Goal: Task Accomplishment & Management: Manage account settings

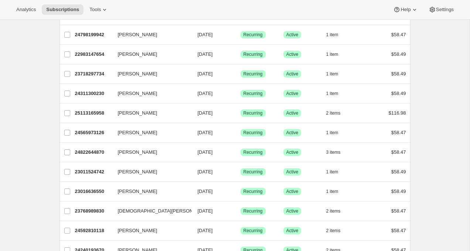
scroll to position [850, 0]
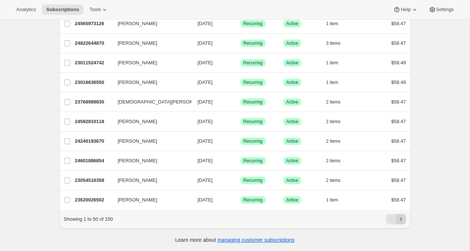
click at [403, 222] on icon "Next" at bounding box center [400, 218] width 7 height 7
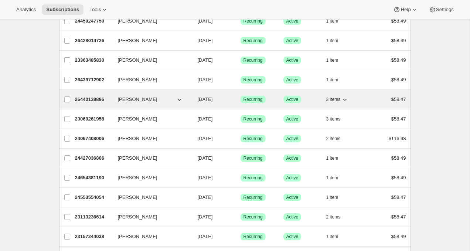
scroll to position [649, 0]
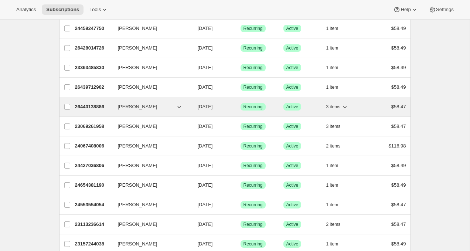
click at [104, 108] on p "26440138886" at bounding box center [93, 106] width 37 height 7
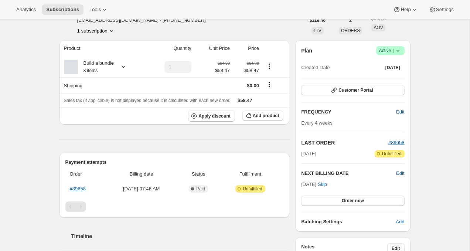
scroll to position [49, 0]
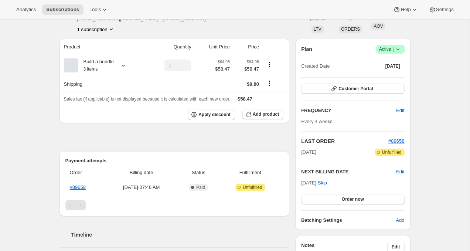
click at [401, 51] on icon at bounding box center [397, 48] width 7 height 7
click at [391, 77] on span "Cancel subscription" at bounding box center [388, 76] width 42 height 6
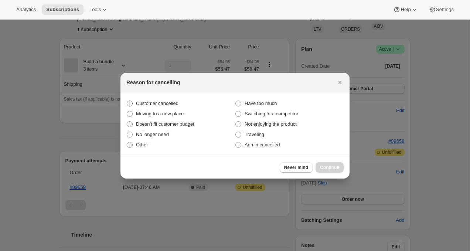
click at [154, 106] on span "Customer cancelled" at bounding box center [157, 103] width 42 height 6
click at [127, 101] on input "Customer cancelled" at bounding box center [127, 100] width 0 height 0
radio input "true"
click at [256, 143] on span "Admin cancelled" at bounding box center [261, 145] width 35 height 6
click at [236, 142] on input "Admin cancelled" at bounding box center [235, 142] width 0 height 0
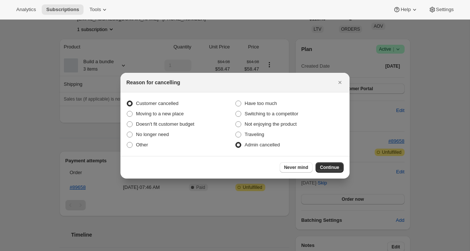
radio input "true"
radio input "false"
click at [340, 168] on button "Continue" at bounding box center [329, 167] width 28 height 10
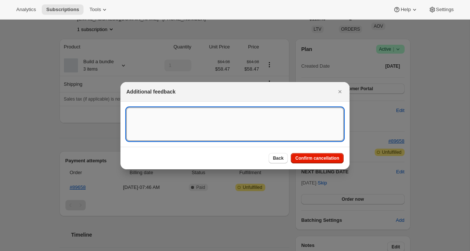
click at [307, 133] on textarea ":rbm:" at bounding box center [234, 123] width 217 height 33
type textarea "CX"
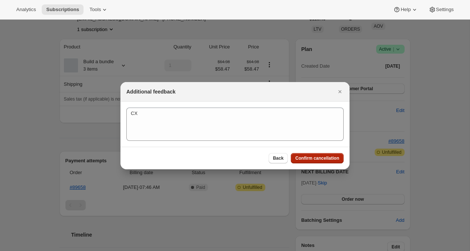
click at [313, 161] on button "Confirm cancellation" at bounding box center [317, 158] width 53 height 10
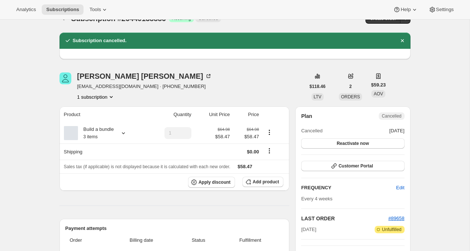
scroll to position [11, 0]
